Goal: Find specific page/section: Find specific page/section

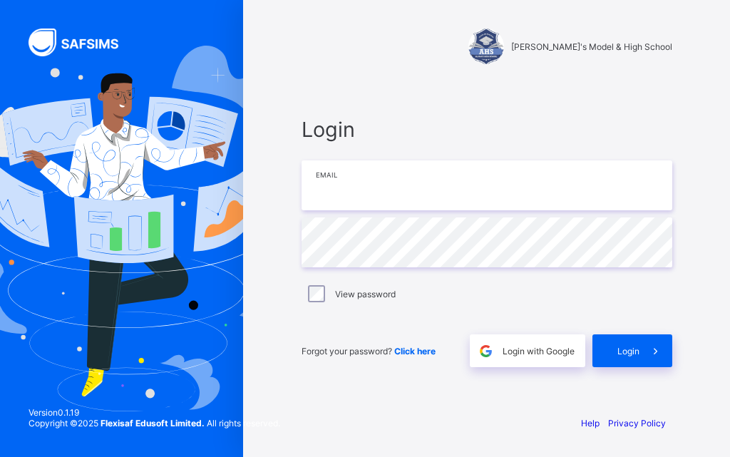
click at [368, 191] on input "email" at bounding box center [487, 185] width 371 height 50
type input "**********"
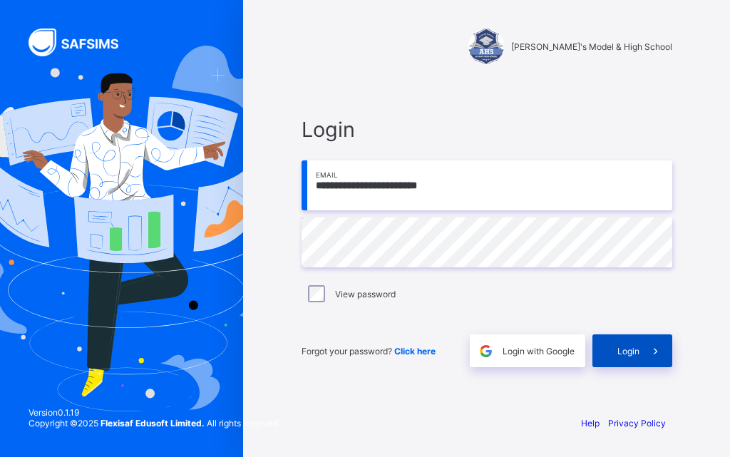
click at [631, 353] on span "Login" at bounding box center [629, 351] width 22 height 11
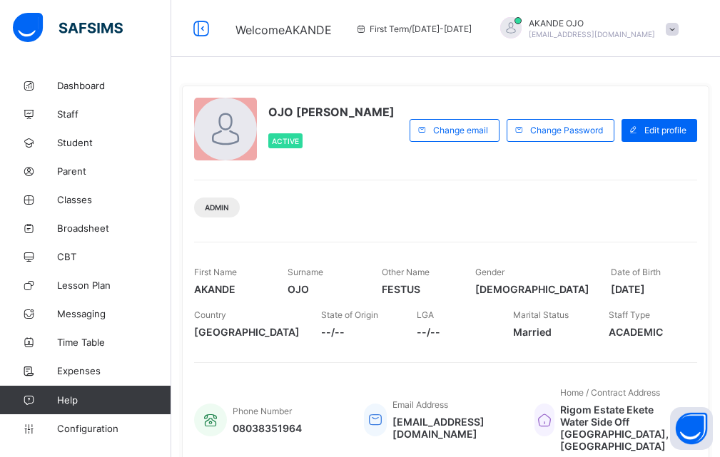
click at [494, 177] on div "OJO [PERSON_NAME] Active Change email Change Password Edit profile Admin First …" at bounding box center [445, 279] width 527 height 386
click at [68, 374] on span "Expenses" at bounding box center [114, 370] width 114 height 11
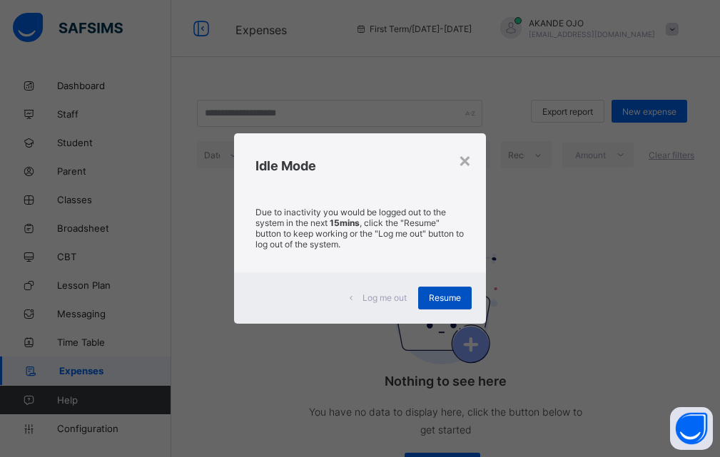
click at [445, 300] on span "Resume" at bounding box center [445, 297] width 32 height 11
click at [447, 297] on span "Resume" at bounding box center [445, 297] width 32 height 11
click at [449, 299] on span "Resume" at bounding box center [445, 297] width 32 height 11
